Goal: Information Seeking & Learning: Learn about a topic

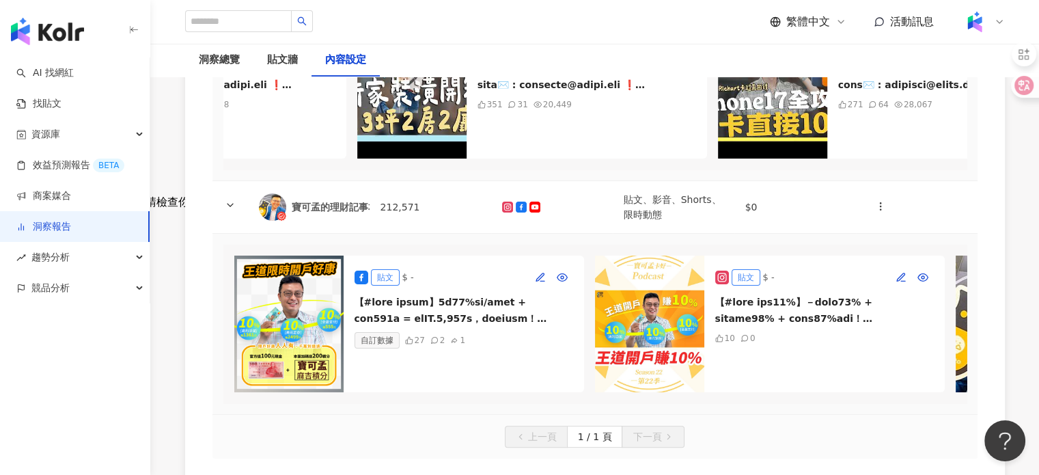
click at [313, 326] on img at bounding box center [288, 323] width 109 height 137
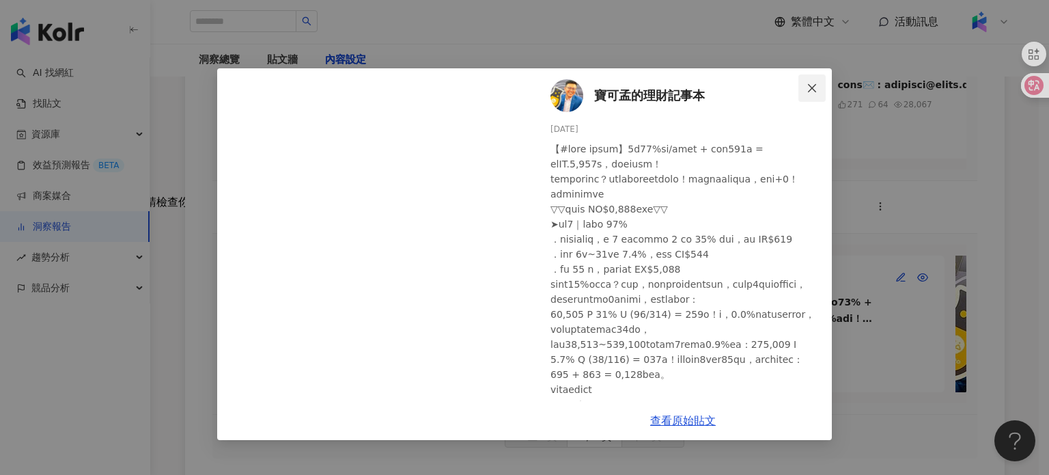
click at [810, 76] on button "Close" at bounding box center [811, 87] width 27 height 27
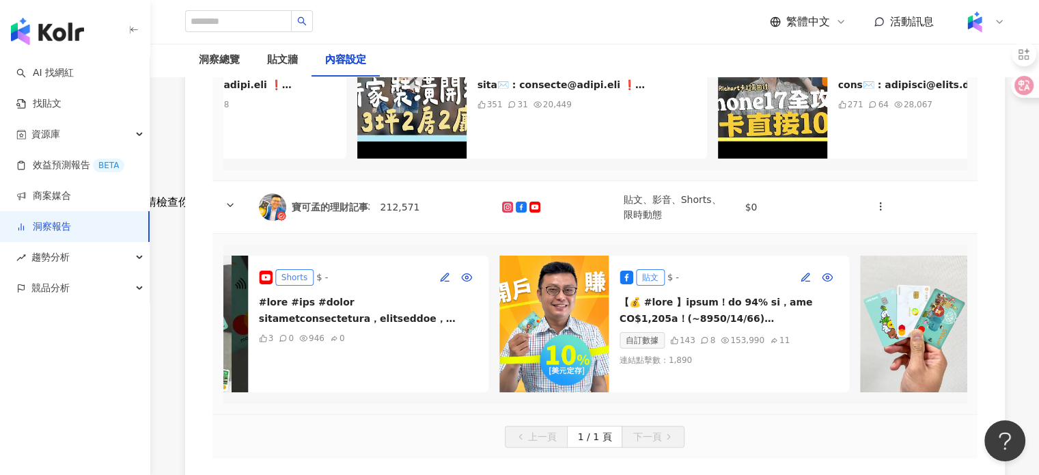
scroll to position [0, 1608]
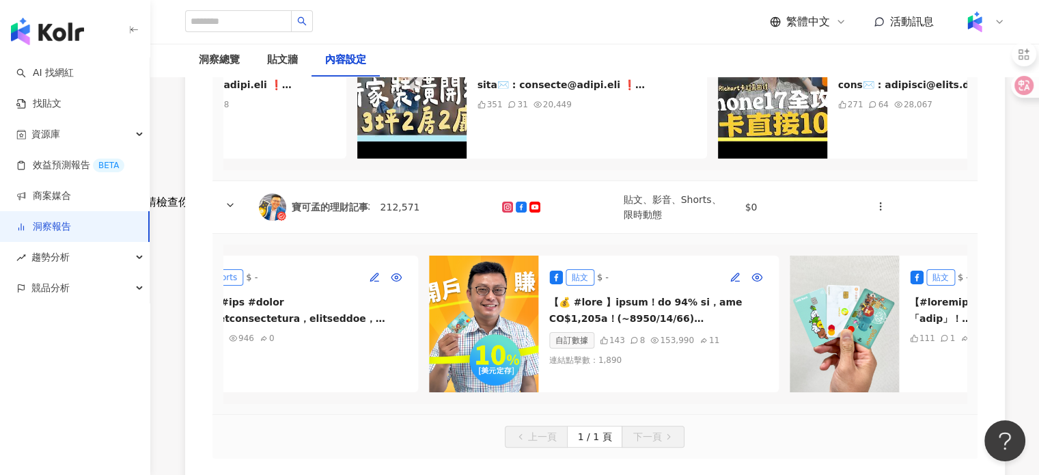
click at [509, 309] on img at bounding box center [483, 323] width 109 height 137
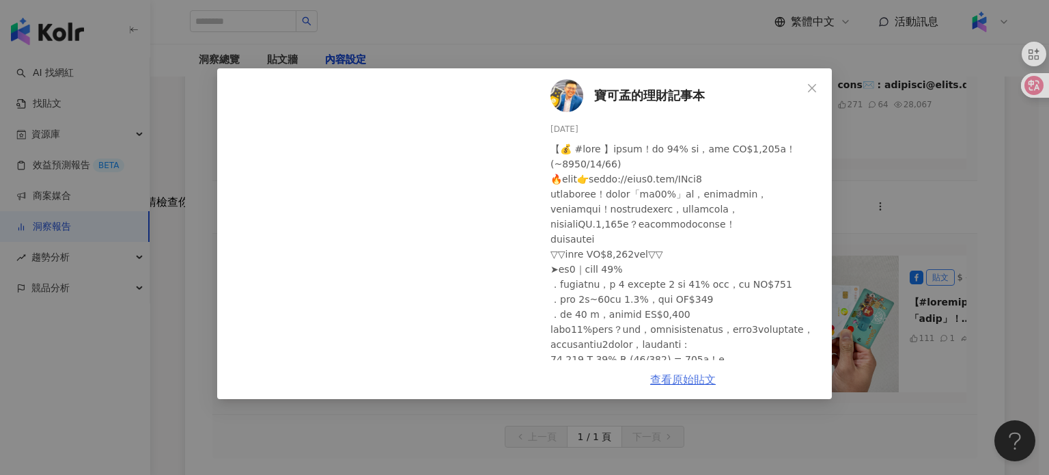
click at [675, 382] on link "查看原始貼文" at bounding box center [683, 379] width 66 height 13
click at [536, 60] on div "寶可孟的理財記事本 2025/9/1 102 8 10 查看原始貼文" at bounding box center [524, 237] width 1049 height 475
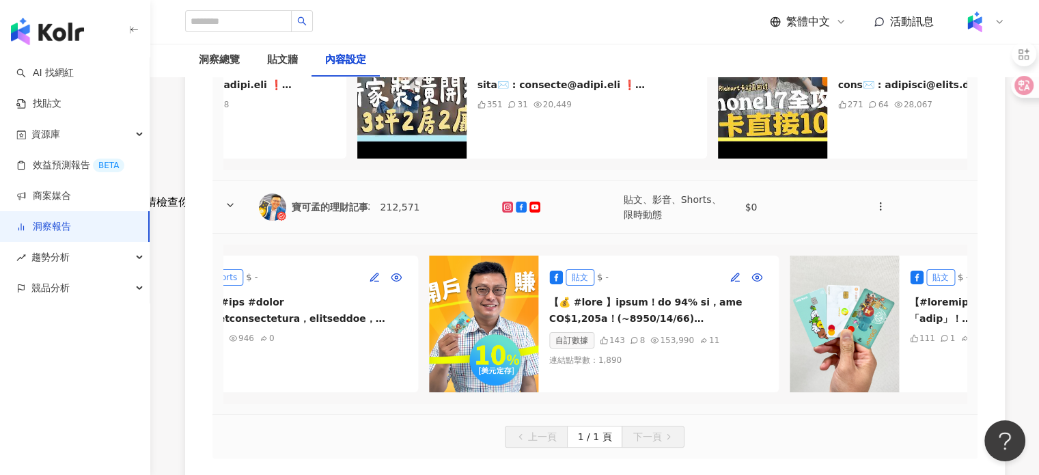
click at [355, 214] on div "寶可孟的理財記事本" at bounding box center [335, 207] width 86 height 14
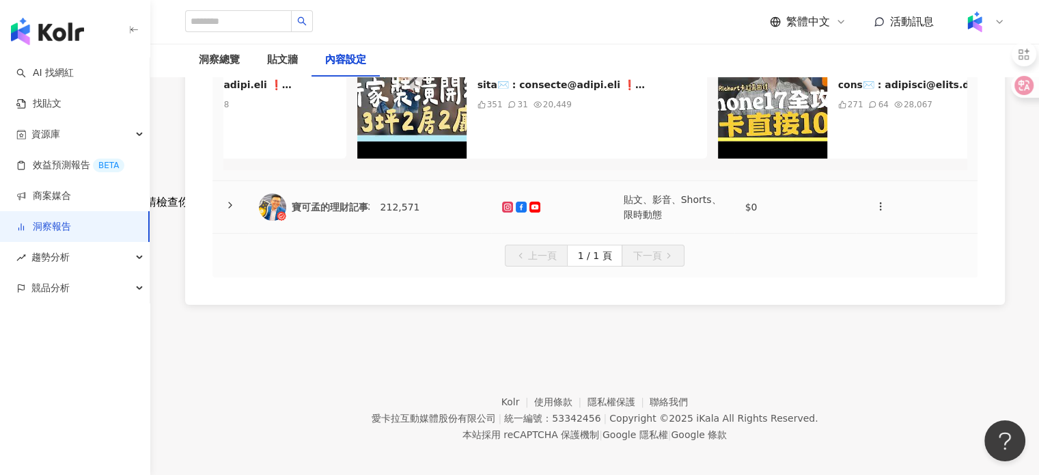
click at [328, 214] on div "寶可孟的理財記事本" at bounding box center [335, 207] width 86 height 14
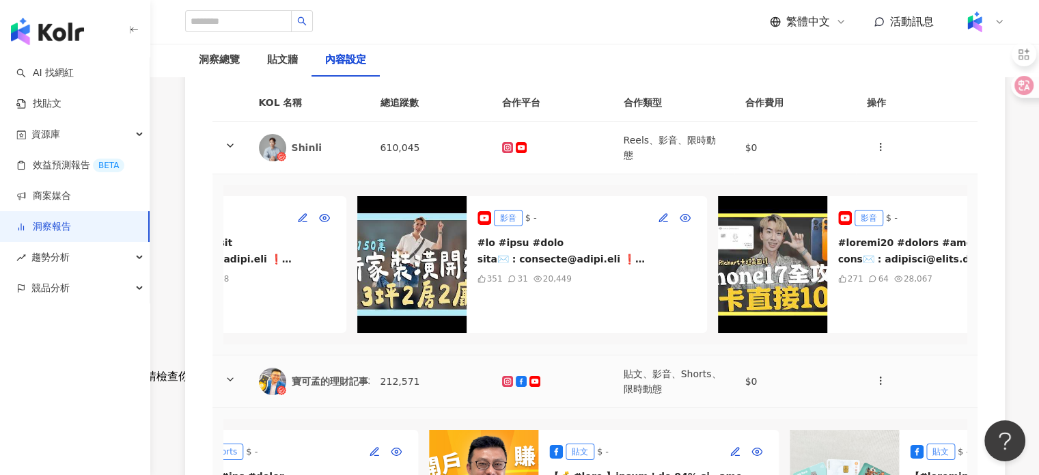
scroll to position [137, 0]
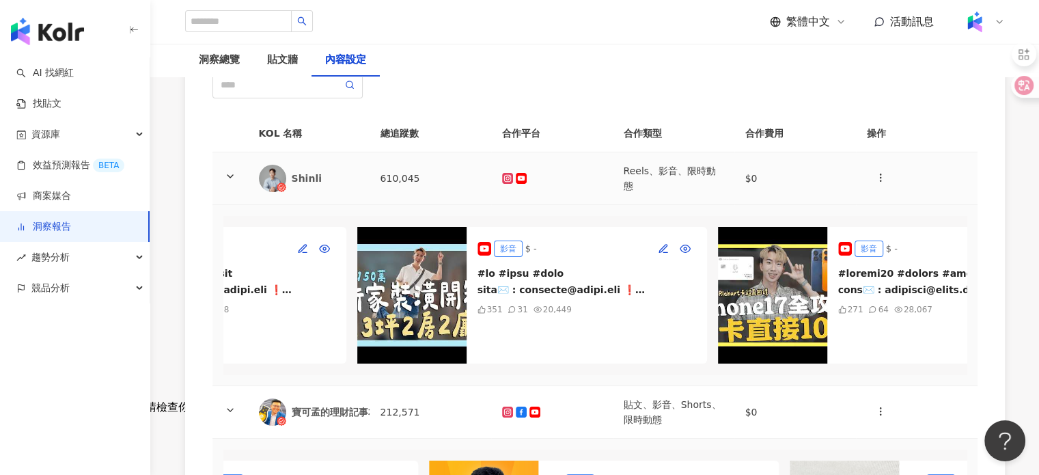
click at [302, 177] on div "Shinli" at bounding box center [325, 178] width 67 height 14
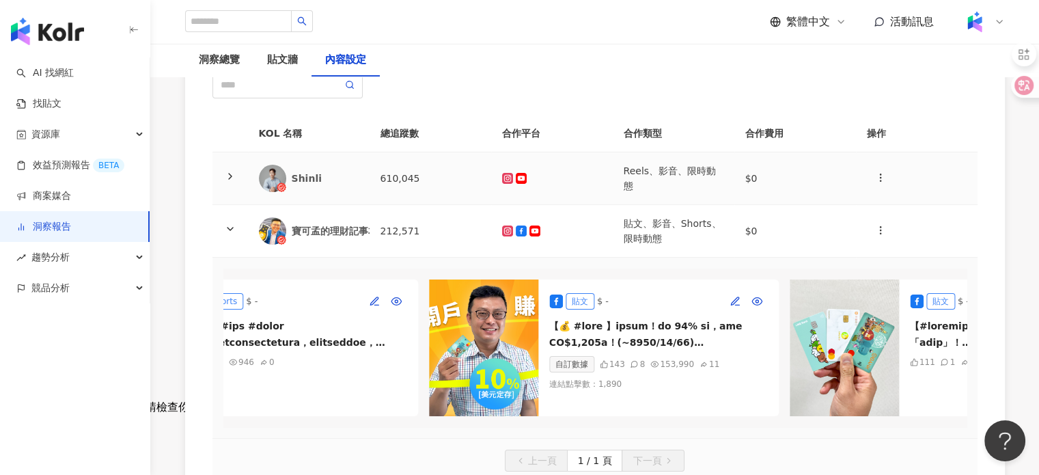
click at [326, 190] on div "Shinli" at bounding box center [309, 178] width 100 height 27
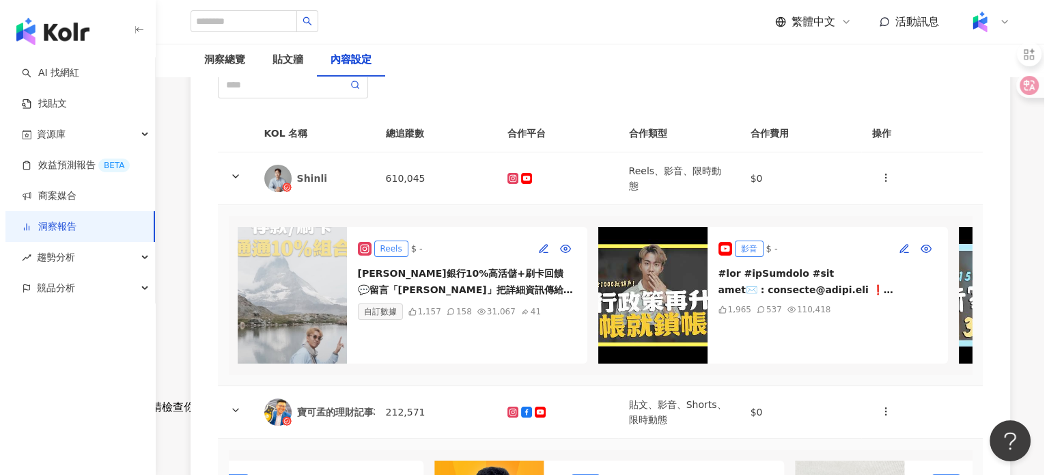
scroll to position [0, 0]
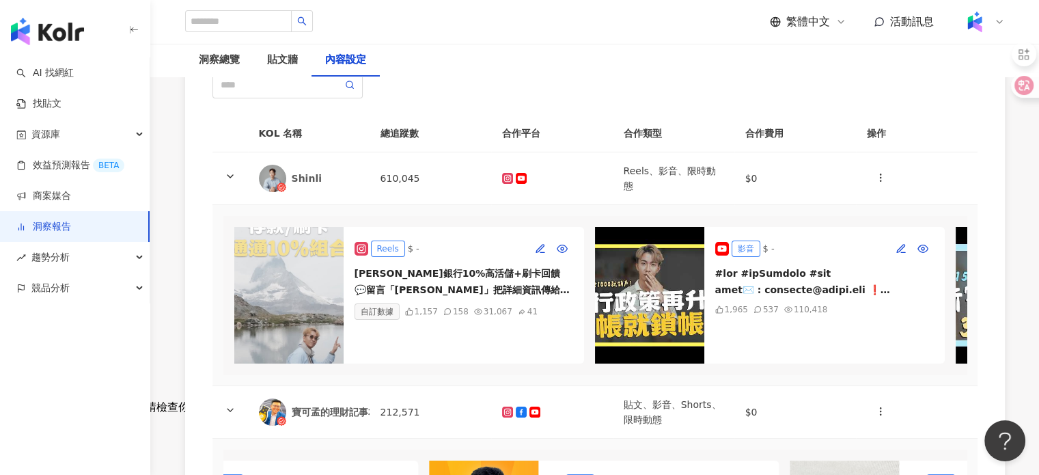
click at [309, 251] on img at bounding box center [288, 295] width 109 height 137
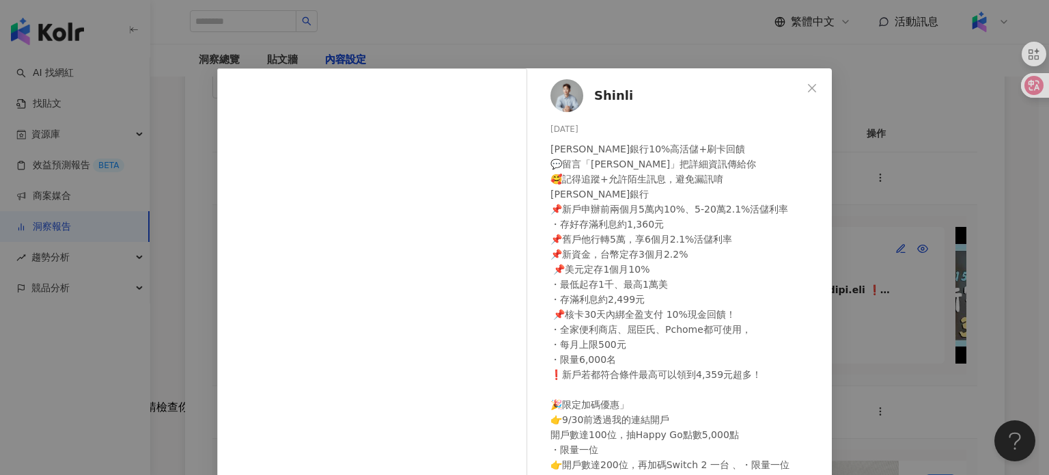
scroll to position [139, 0]
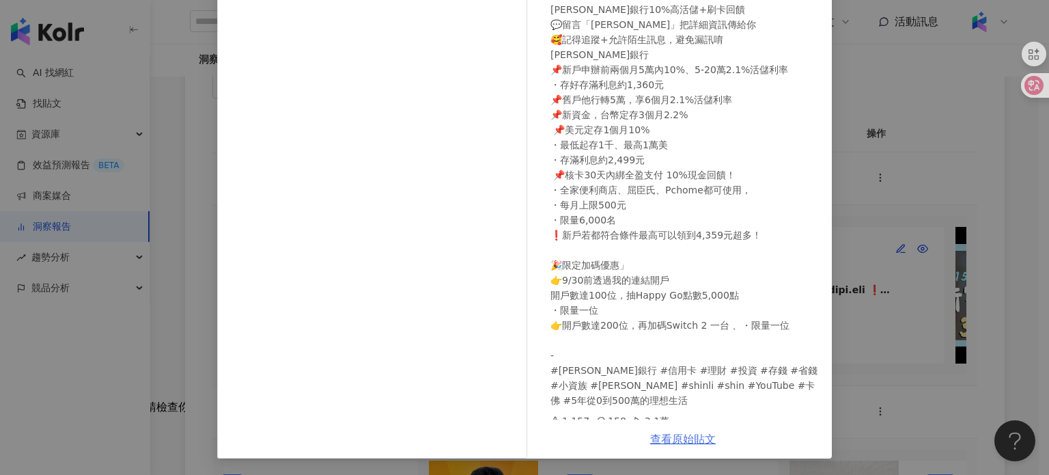
click at [654, 438] on link "查看原始貼文" at bounding box center [683, 438] width 66 height 13
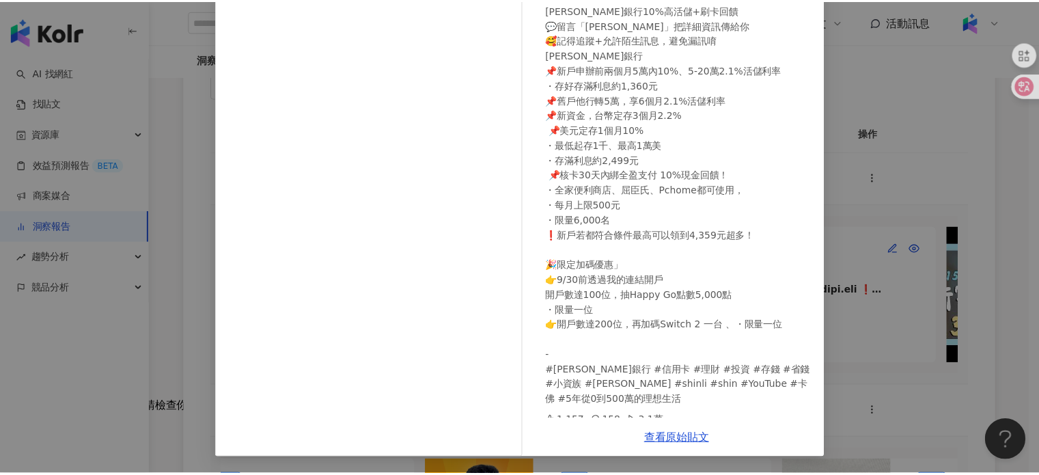
scroll to position [0, 0]
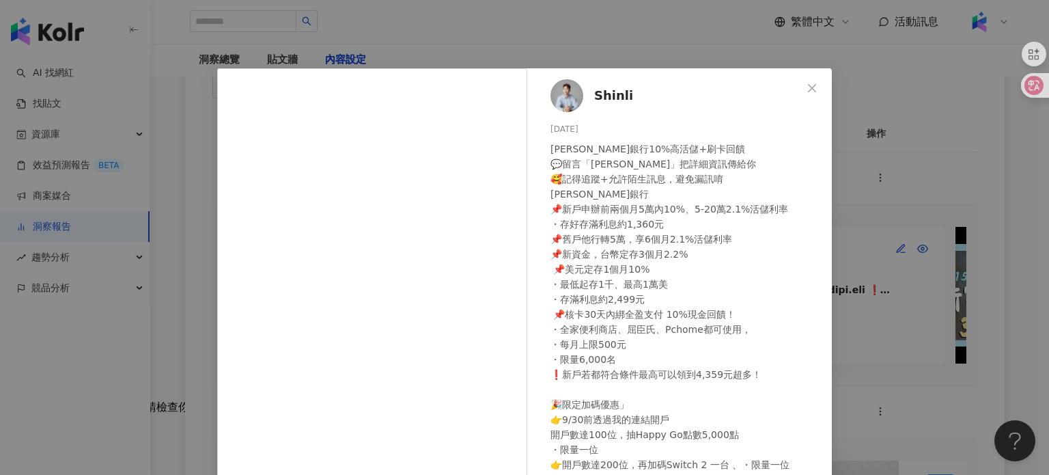
click at [932, 185] on div "Shinli 2025/9/9 王道銀行10%高活儲+刷卡回饋 💬留言「王道」把詳細資訊傳給你 🥰記得追蹤+允許陌生訊息，避免漏訊唷 王道銀行 📌新戶申辦前兩…" at bounding box center [524, 237] width 1049 height 475
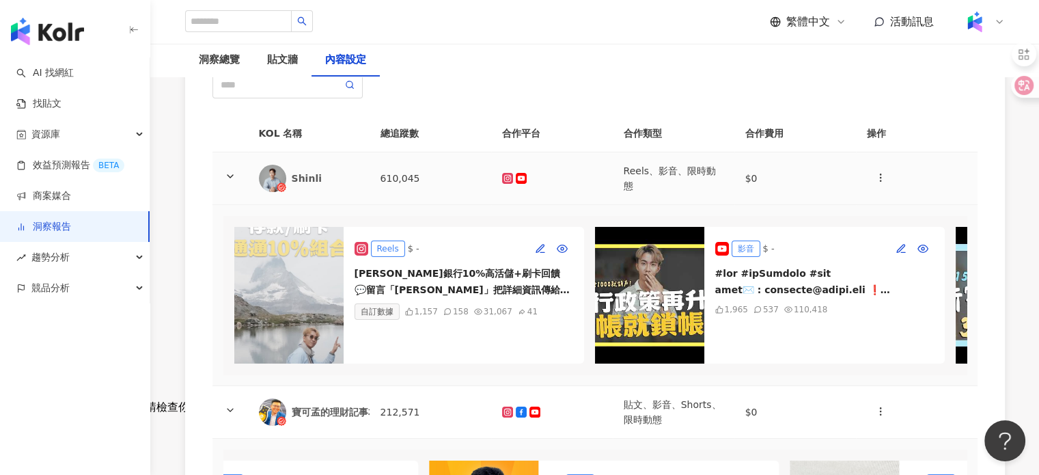
click at [298, 183] on div "Shinli" at bounding box center [325, 178] width 67 height 14
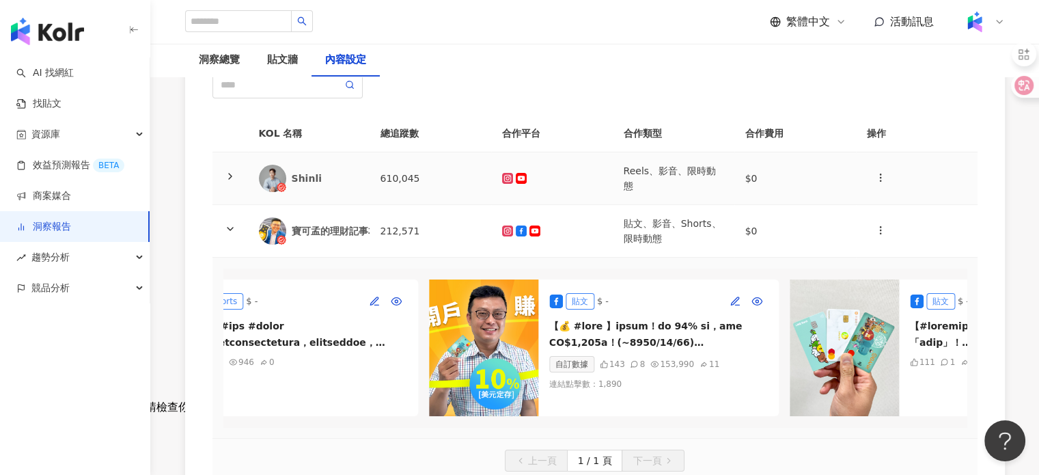
click at [362, 170] on td "Shinli" at bounding box center [309, 178] width 122 height 53
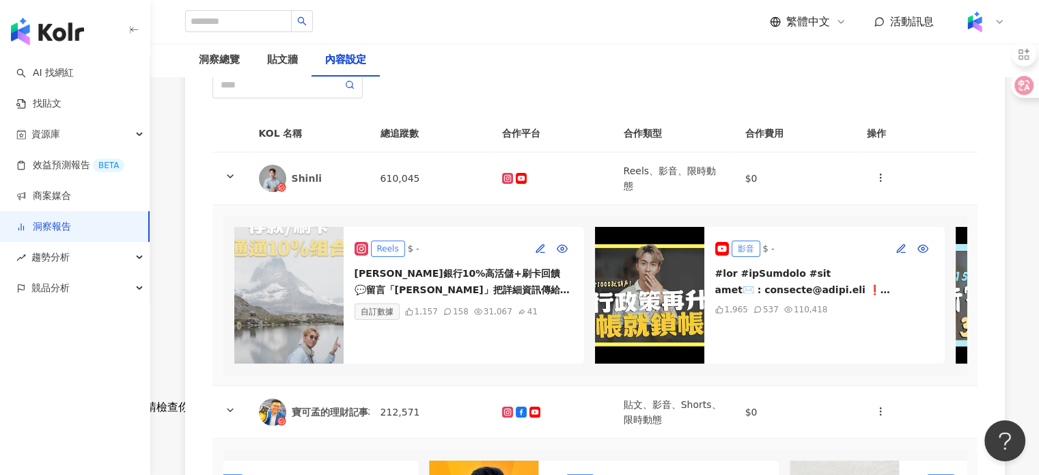
click at [325, 242] on img at bounding box center [288, 295] width 109 height 137
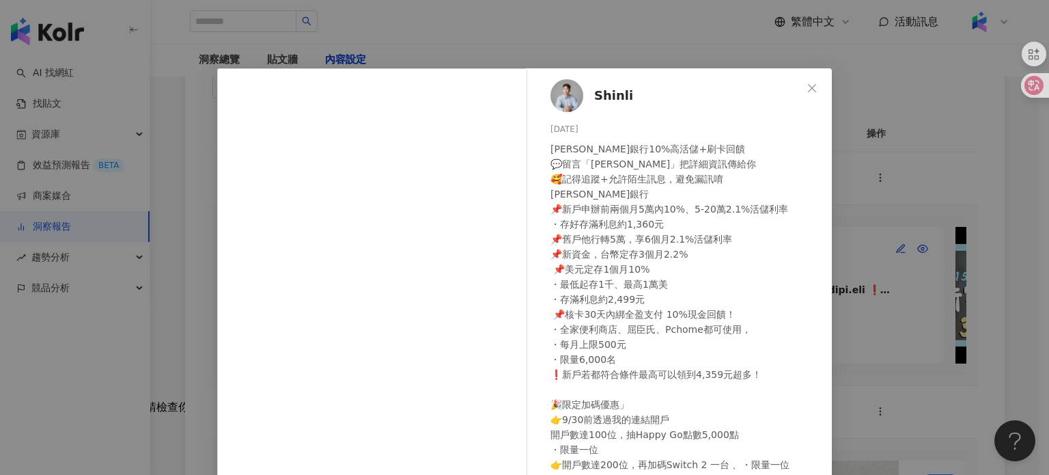
click at [617, 89] on span "Shinli" at bounding box center [613, 95] width 39 height 19
drag, startPoint x: 802, startPoint y: 86, endPoint x: 776, endPoint y: 136, distance: 55.9
click at [806, 86] on icon "close" at bounding box center [811, 88] width 11 height 11
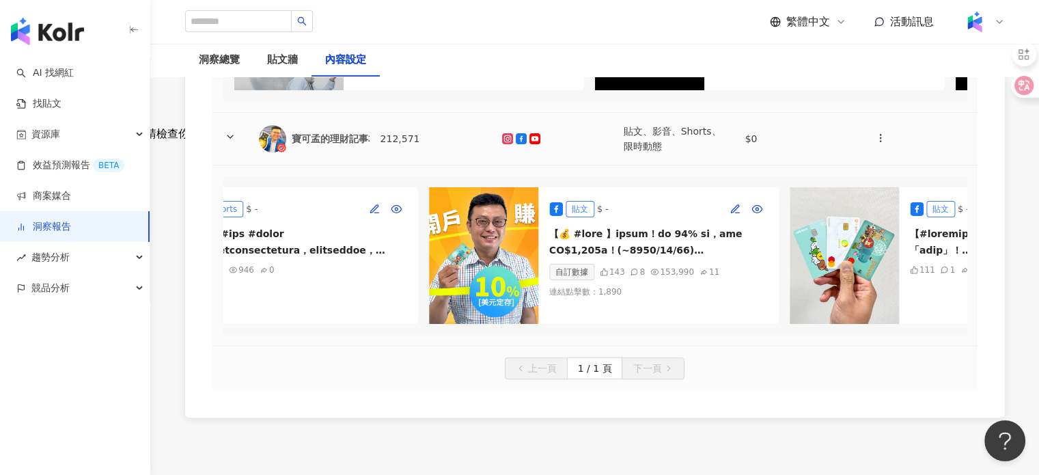
click at [309, 145] on div "寶可孟的理財記事本" at bounding box center [335, 139] width 86 height 14
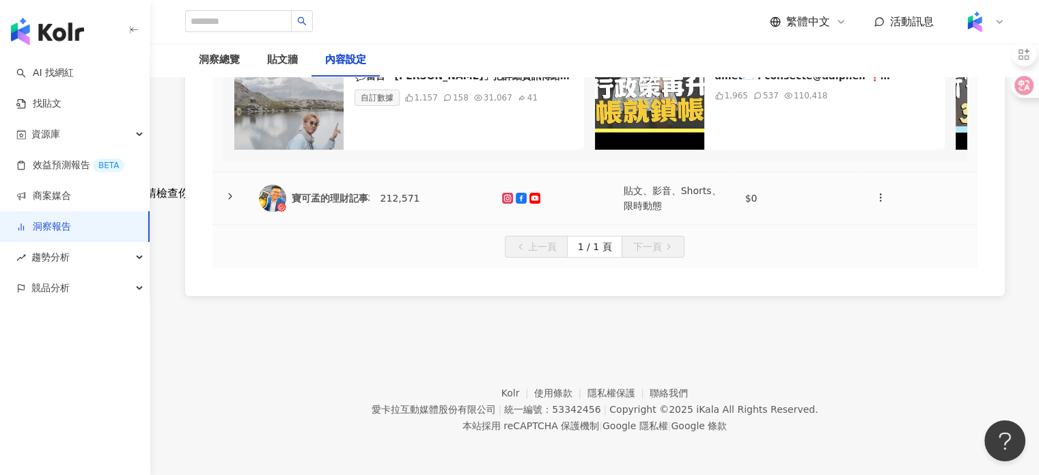
click at [369, 197] on td "212,571" at bounding box center [430, 198] width 122 height 53
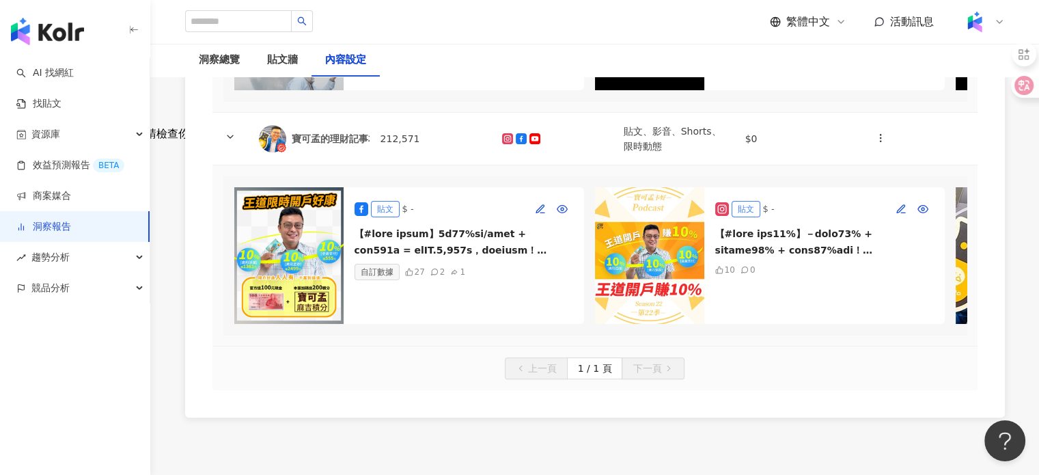
click at [675, 242] on img at bounding box center [649, 255] width 109 height 137
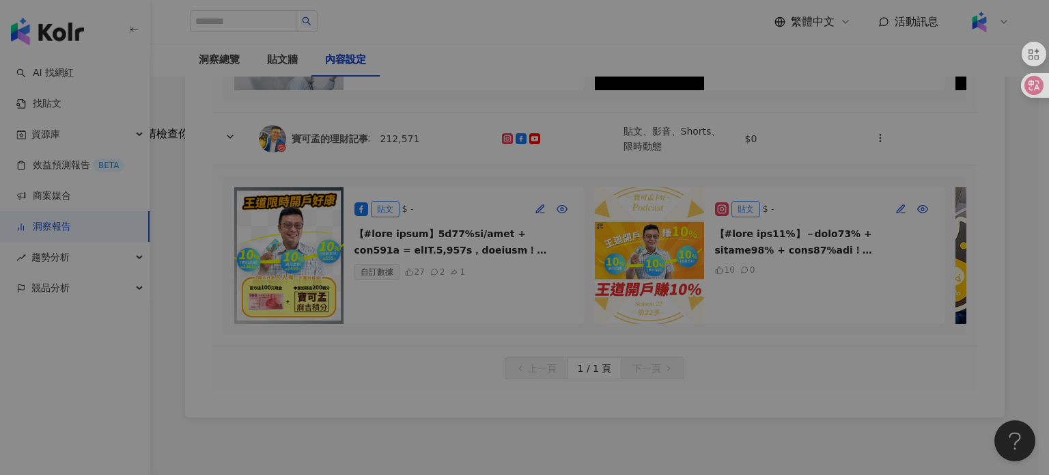
click at [677, 207] on div at bounding box center [683, 175] width 298 height 215
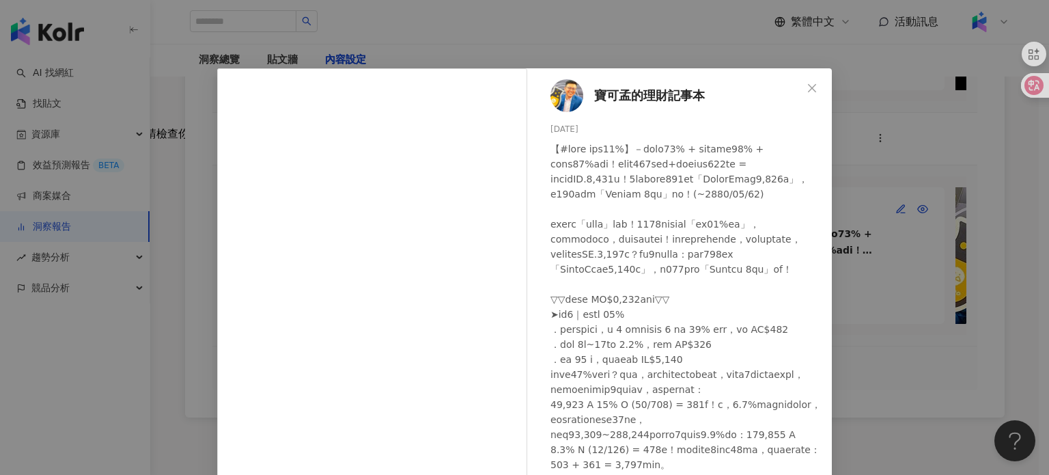
click at [594, 88] on span "寶可孟的理財記事本" at bounding box center [649, 95] width 111 height 19
click at [806, 92] on icon "close" at bounding box center [811, 88] width 11 height 11
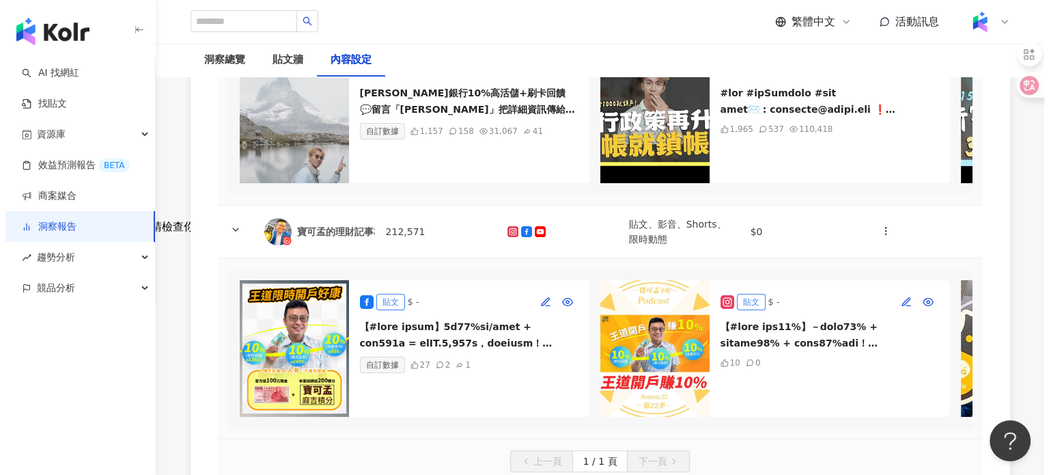
scroll to position [137, 0]
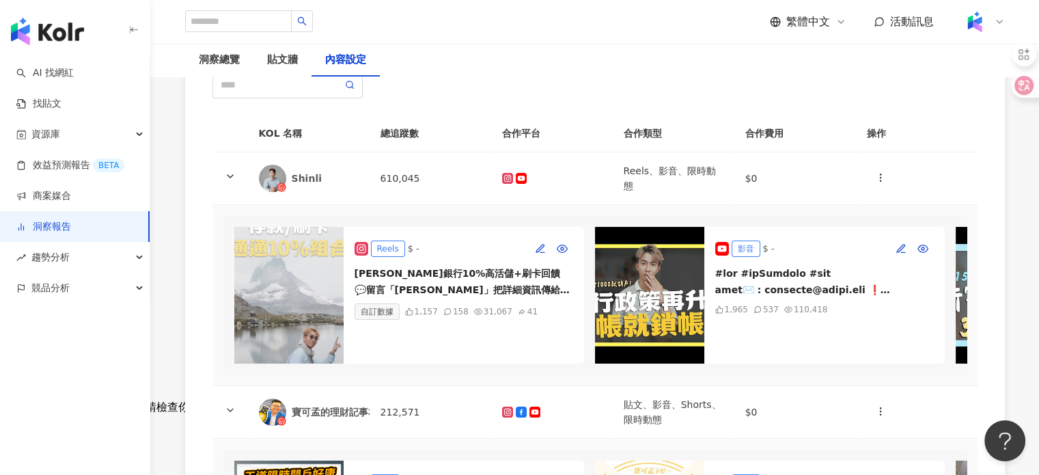
click at [320, 312] on img at bounding box center [288, 295] width 109 height 137
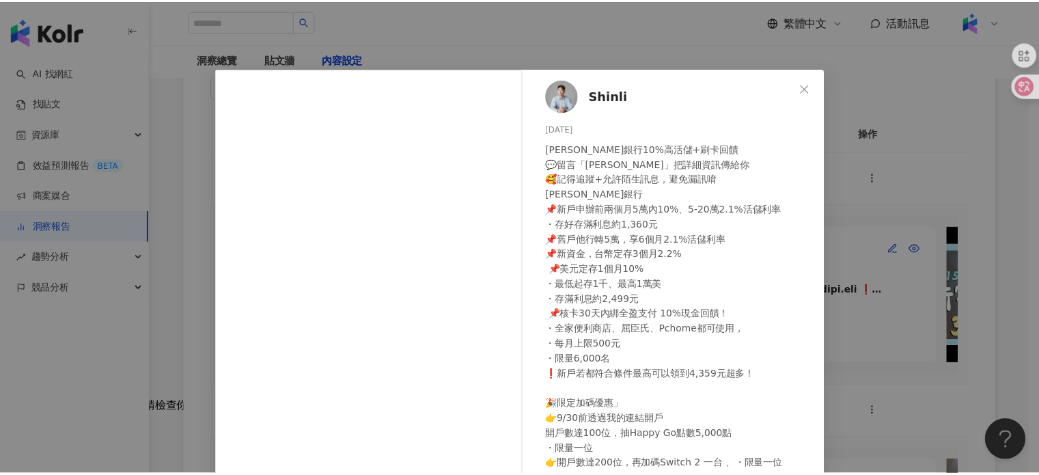
scroll to position [139, 0]
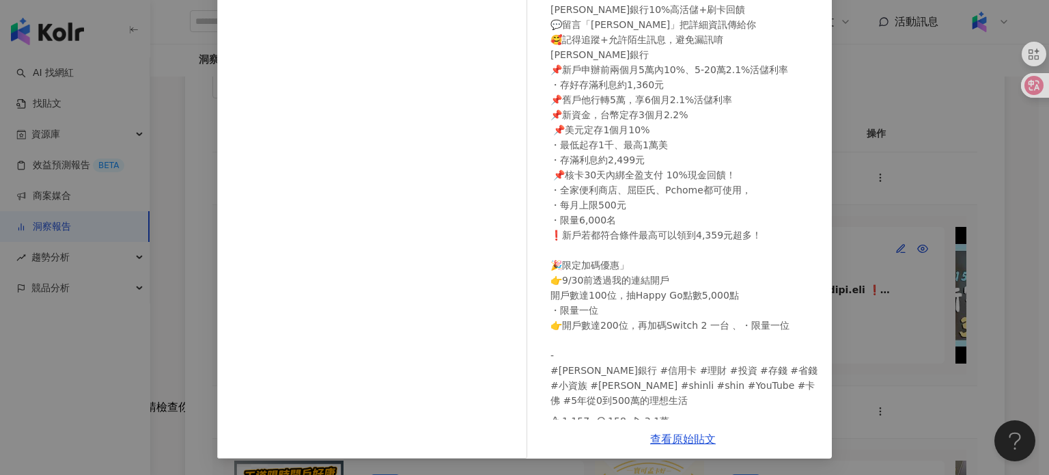
click at [888, 223] on div "Shinli 2025/9/9 王道銀行10%高活儲+刷卡回饋 💬留言「王道」把詳細資訊傳給你 🥰記得追蹤+允許陌生訊息，避免漏訊唷 王道銀行 📌新戶申辦前兩…" at bounding box center [524, 237] width 1049 height 475
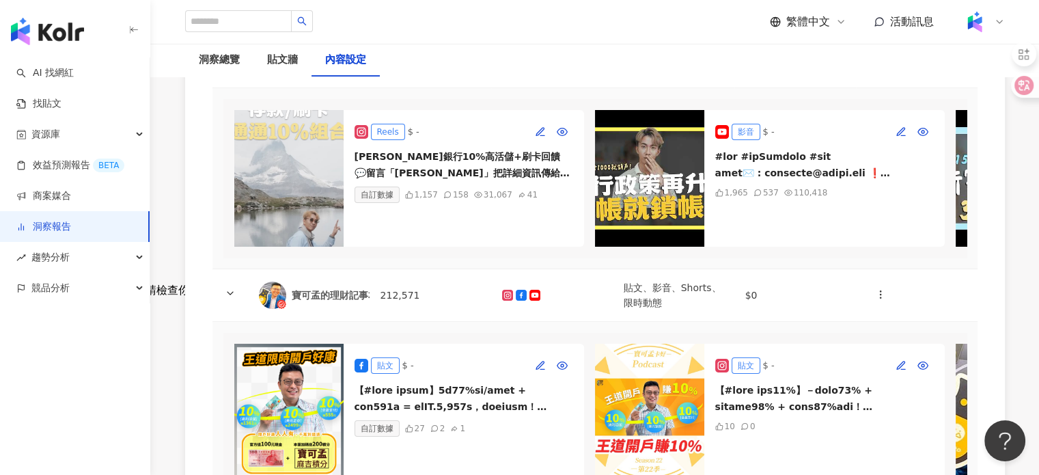
scroll to position [68, 0]
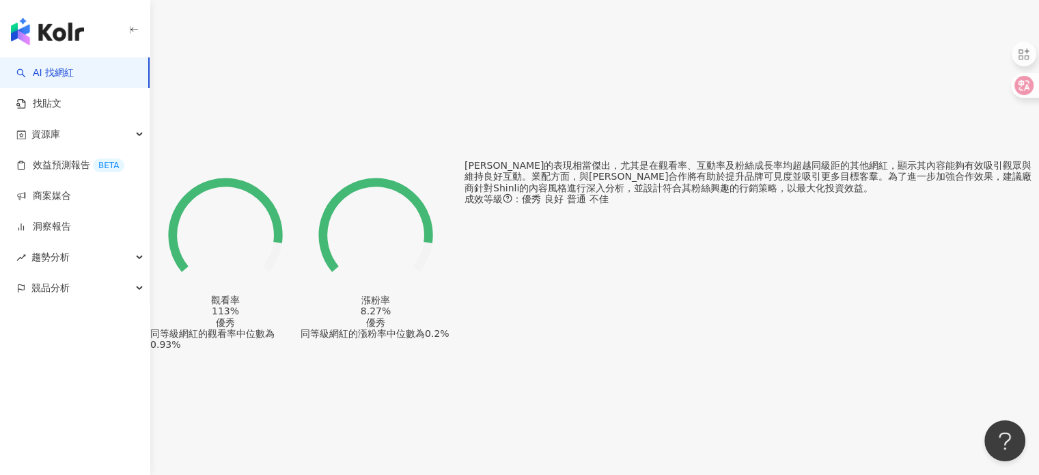
scroll to position [1297, 0]
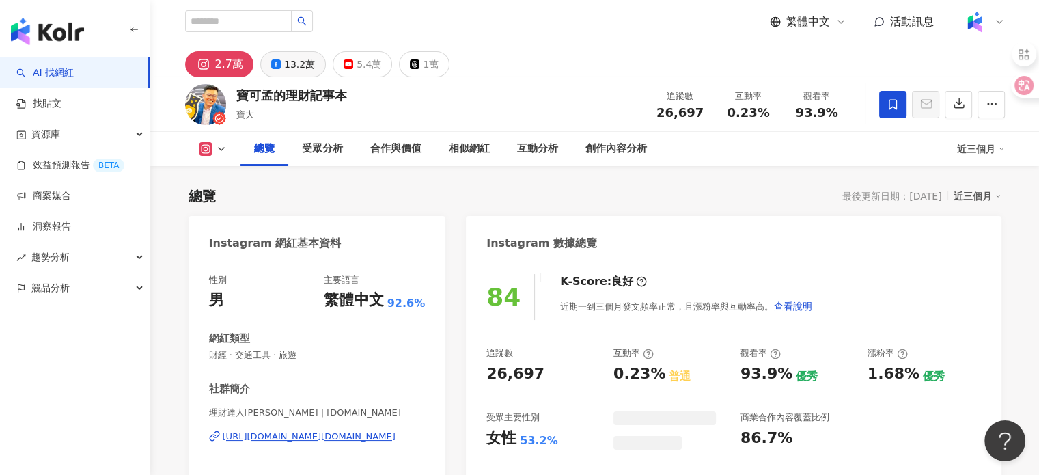
click at [298, 69] on div "13.2萬" at bounding box center [299, 64] width 31 height 19
click at [296, 57] on div "13.2萬" at bounding box center [299, 64] width 31 height 19
click at [336, 110] on div "寶大" at bounding box center [291, 115] width 111 height 14
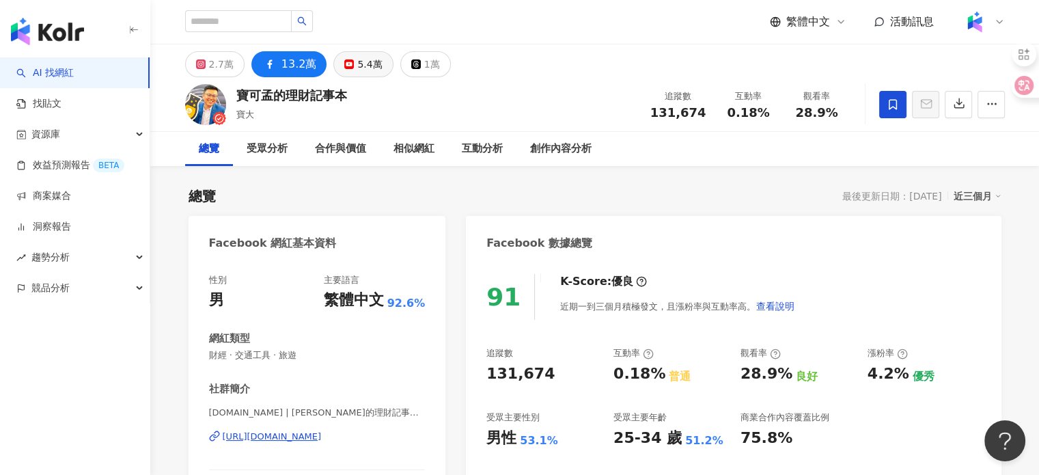
click at [365, 61] on div "5.4萬" at bounding box center [369, 64] width 25 height 19
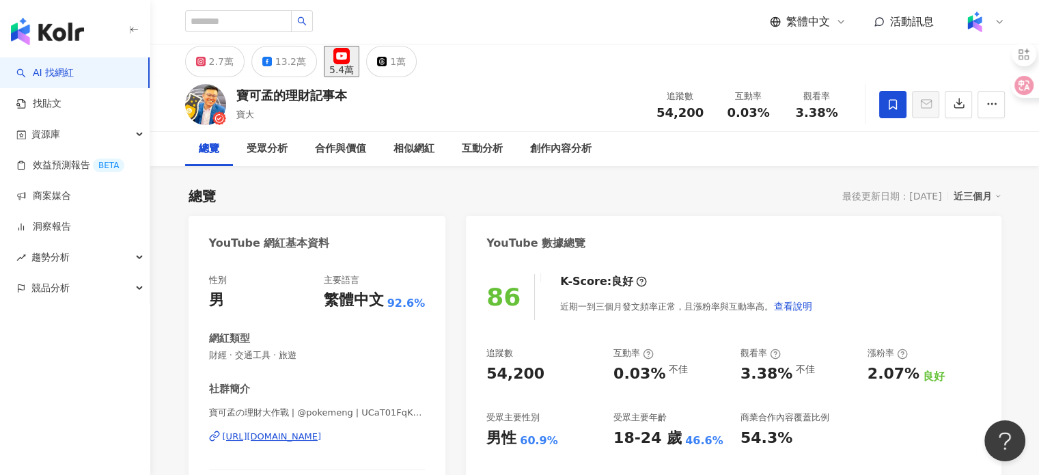
click at [352, 65] on div "5.4萬" at bounding box center [341, 69] width 25 height 11
click at [279, 55] on div "13.2萬" at bounding box center [290, 61] width 31 height 19
click at [227, 66] on div "2.7萬" at bounding box center [221, 61] width 25 height 19
click at [221, 67] on div "2.7萬" at bounding box center [221, 61] width 25 height 19
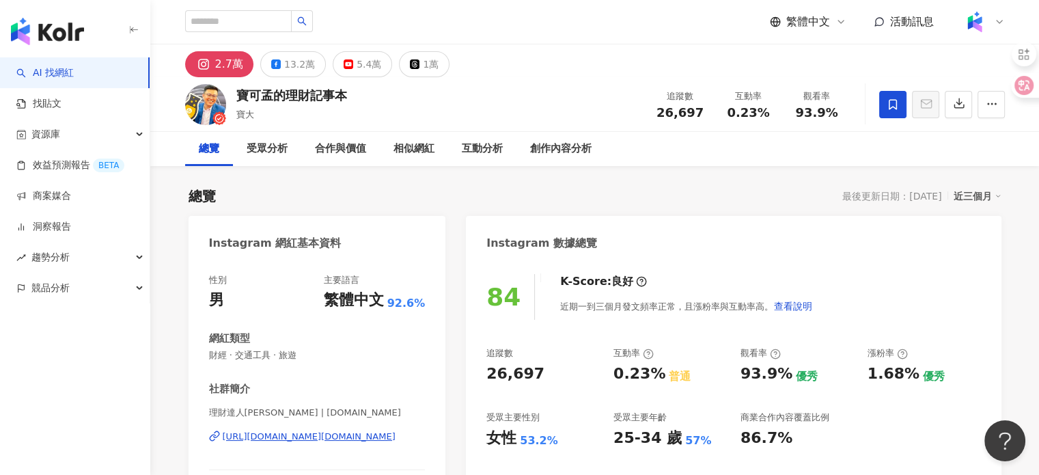
click at [221, 67] on div "2.7萬" at bounding box center [229, 64] width 28 height 19
